Goal: Information Seeking & Learning: Learn about a topic

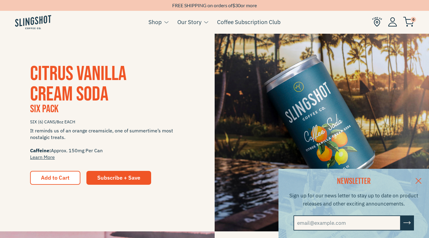
scroll to position [124, 0]
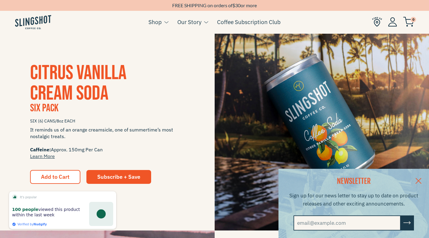
click at [423, 179] on link at bounding box center [418, 180] width 21 height 23
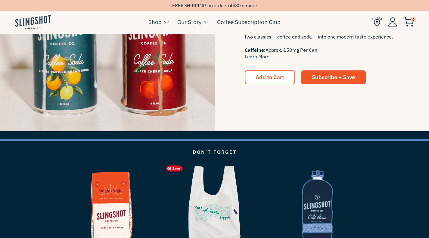
scroll to position [867, 0]
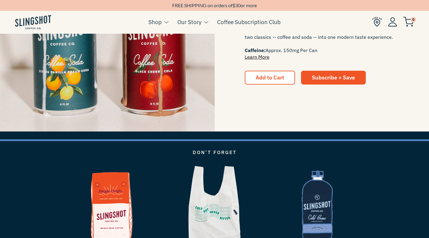
click at [249, 59] on link "Learn More" at bounding box center [257, 57] width 25 height 6
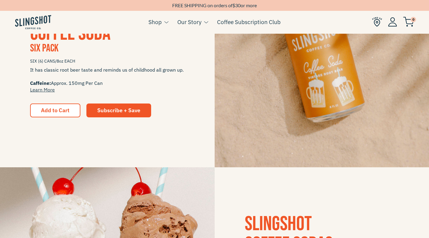
scroll to position [615, 0]
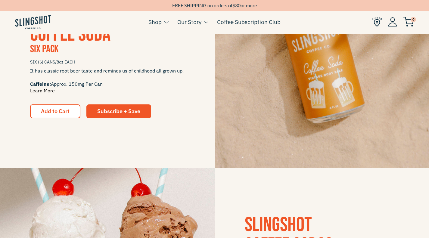
click at [49, 89] on link "Learn More" at bounding box center [42, 91] width 25 height 6
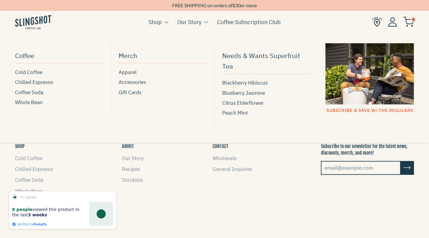
click at [159, 20] on link "Shop" at bounding box center [154, 21] width 13 height 9
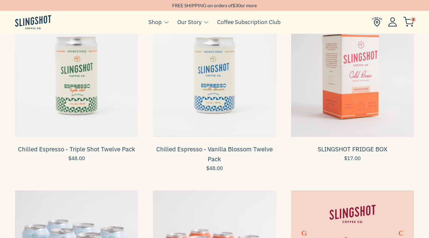
scroll to position [241, 0]
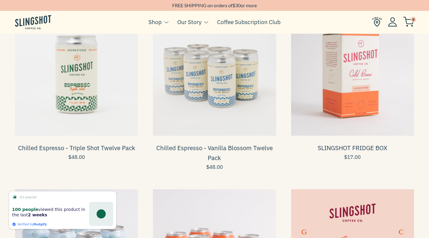
click at [242, 73] on span at bounding box center [214, 74] width 123 height 123
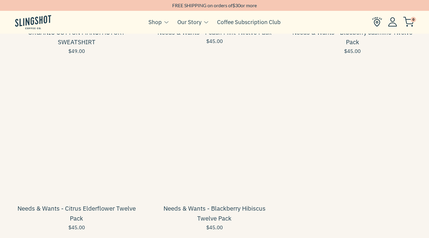
scroll to position [700, 0]
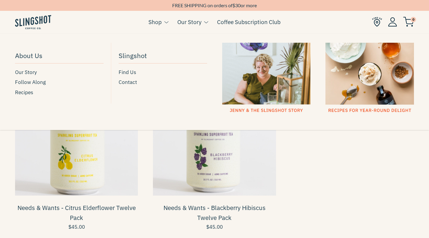
click at [191, 23] on link "Our Story" at bounding box center [189, 21] width 24 height 9
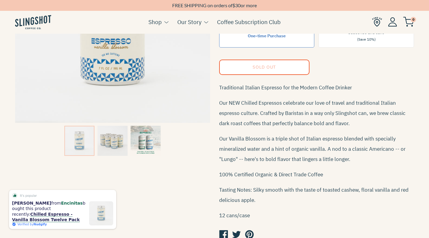
scroll to position [130, 0]
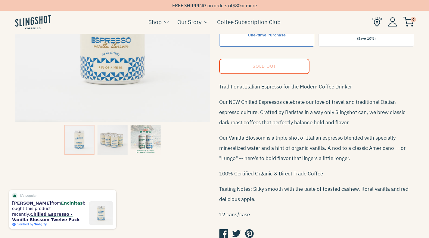
click at [146, 125] on img at bounding box center [146, 140] width 30 height 30
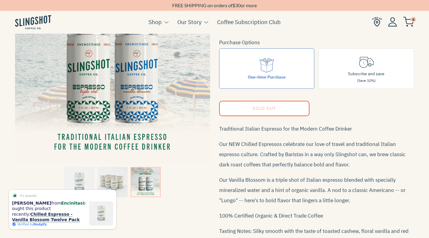
scroll to position [88, 0]
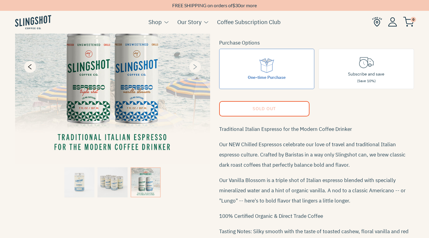
click at [196, 68] on icon "Next" at bounding box center [194, 66] width 7 height 7
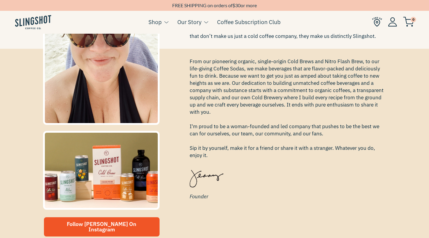
scroll to position [169, 0]
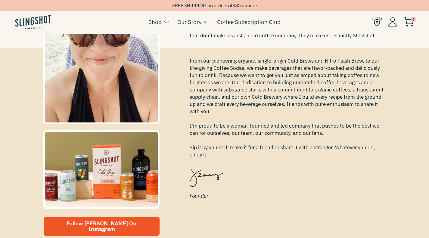
click at [294, 60] on span "From our pioneering organic, single-origin Cold Brews and Nitro Flash Brew, to …" at bounding box center [288, 107] width 197 height 101
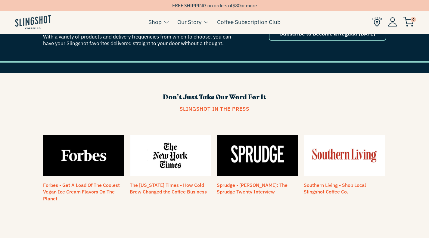
scroll to position [418, 0]
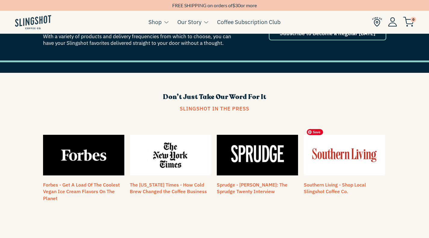
click at [356, 156] on img at bounding box center [344, 155] width 81 height 41
click at [166, 182] on h3 "The [US_STATE] Times - How Cold Brew Changed the Coffee Business" at bounding box center [171, 189] width 82 height 14
click at [164, 145] on img at bounding box center [170, 155] width 81 height 41
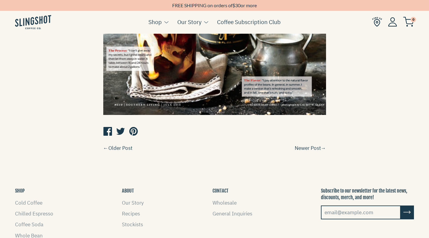
scroll to position [379, 0]
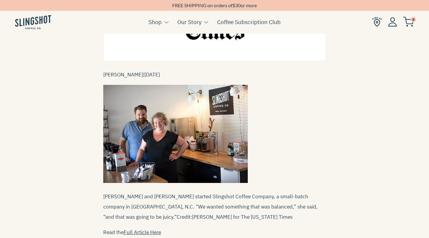
scroll to position [139, 0]
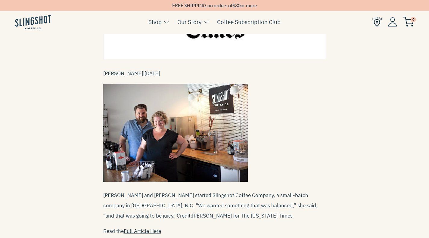
click at [299, 63] on article "The [US_STATE] Times - How Cold Brew Changed the Coffee Business Posted by [PER…" at bounding box center [214, 85] width 223 height 382
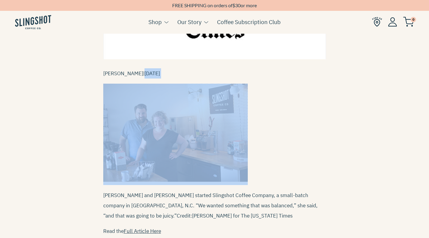
click at [299, 63] on article "The [US_STATE] Times - How Cold Brew Changed the Coffee Business Posted by [PER…" at bounding box center [214, 85] width 223 height 382
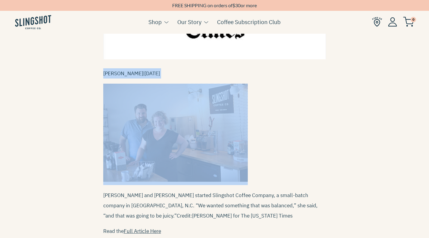
click at [299, 63] on article "The [US_STATE] Times - How Cold Brew Changed the Coffee Business Posted by [PER…" at bounding box center [214, 85] width 223 height 382
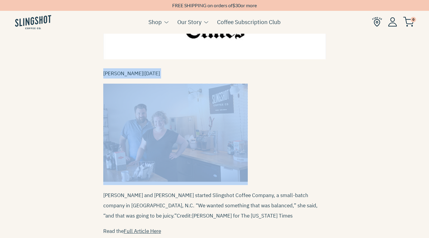
click at [299, 63] on article "The [US_STATE] Times - How Cold Brew Changed the Coffee Business Posted by [PER…" at bounding box center [214, 85] width 223 height 382
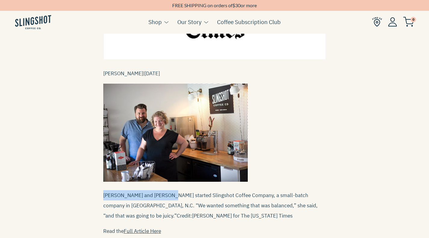
drag, startPoint x: 170, startPoint y: 192, endPoint x: 104, endPoint y: 191, distance: 66.0
click at [104, 192] on span "[PERSON_NAME] and [PERSON_NAME] started Slingshot Coffee Company, a small-batch…" at bounding box center [210, 205] width 214 height 27
